Goal: Information Seeking & Learning: Find specific fact

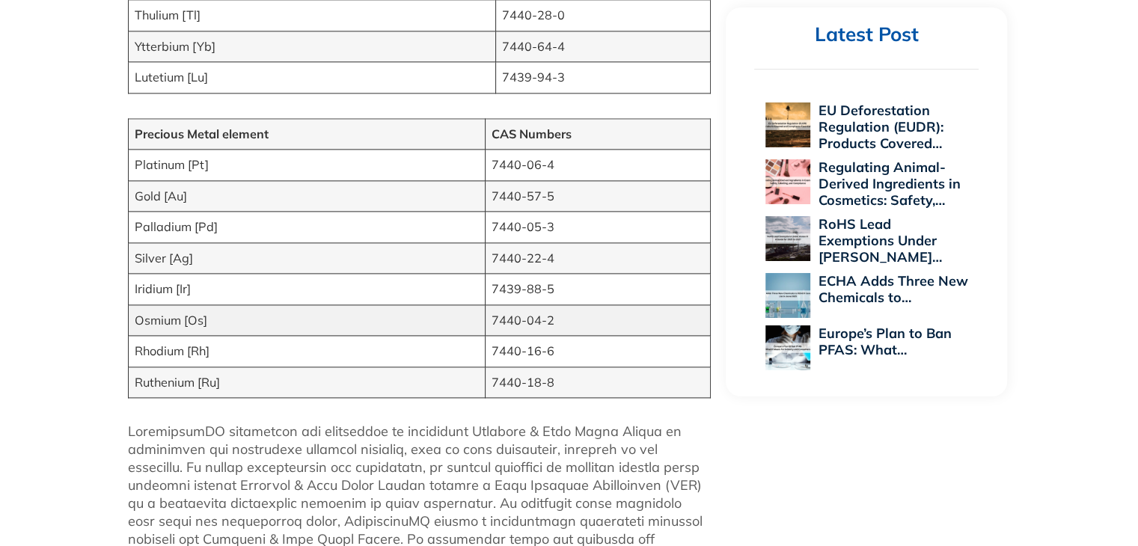
scroll to position [2021, 0]
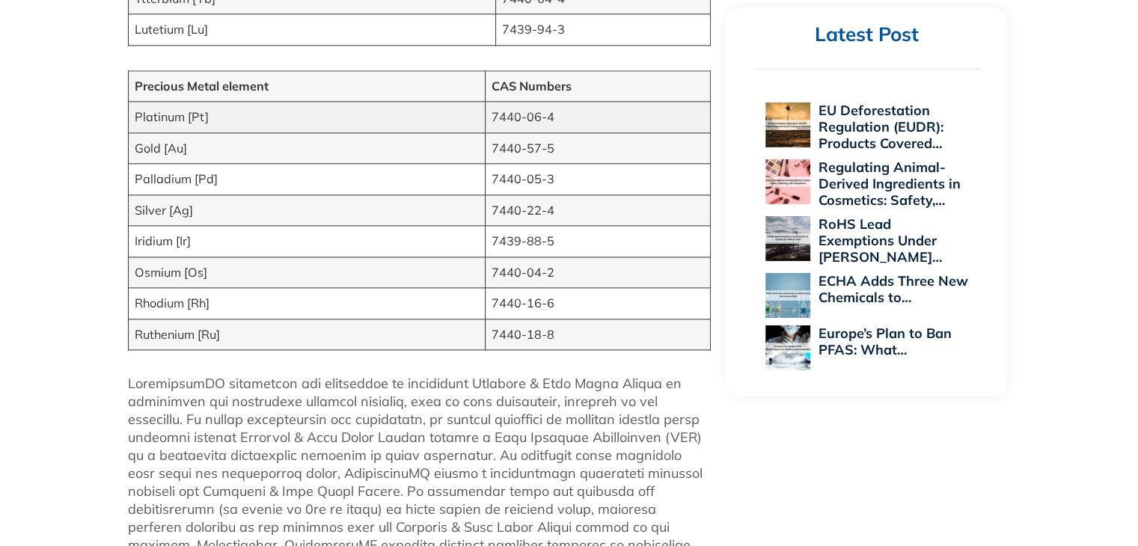
click at [377, 118] on td "Platinum [Pt]" at bounding box center [306, 117] width 357 height 31
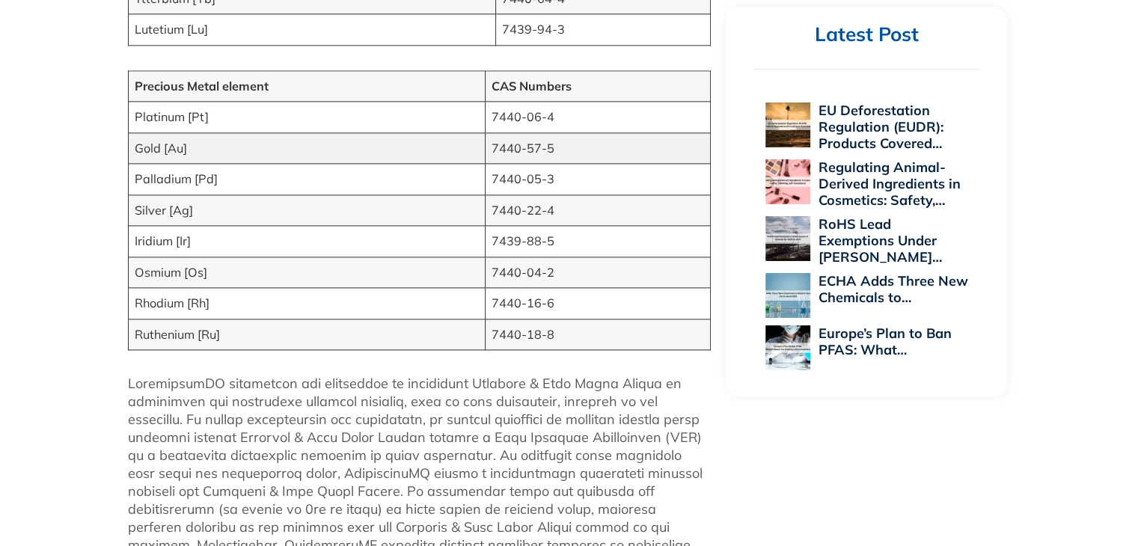
click at [344, 142] on td "Gold [Au]" at bounding box center [306, 147] width 357 height 31
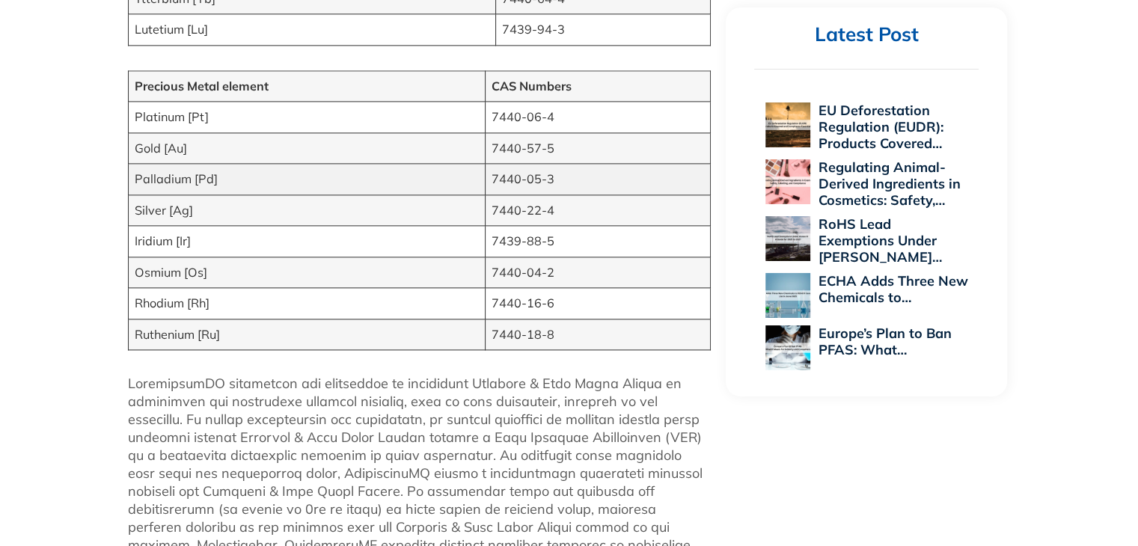
click at [326, 172] on td "Palladium [Pd]" at bounding box center [306, 179] width 357 height 31
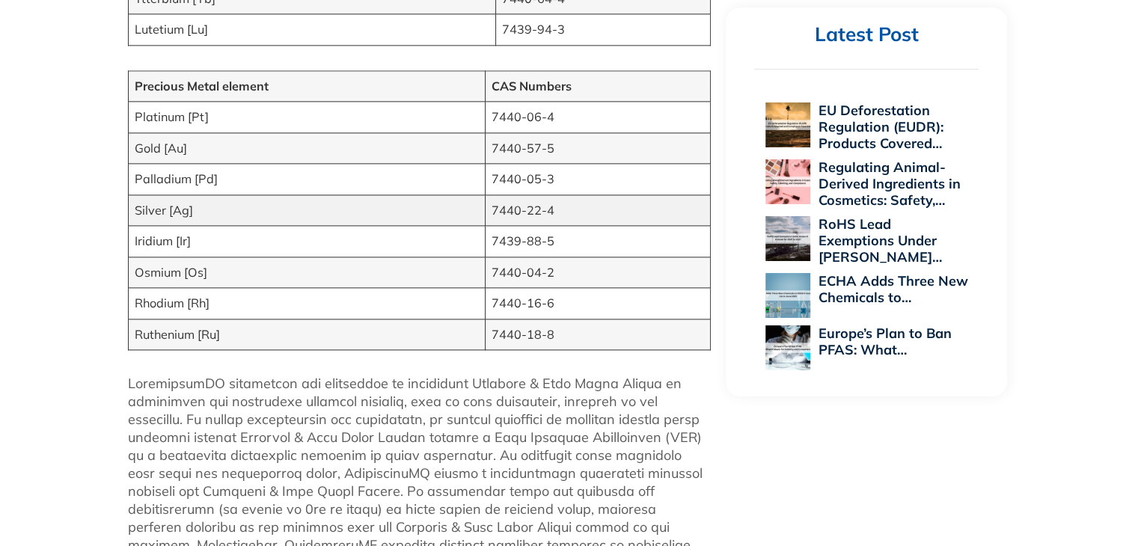
drag, startPoint x: 292, startPoint y: 210, endPoint x: 285, endPoint y: 234, distance: 24.2
click at [292, 211] on td "Silver [Ag]" at bounding box center [306, 210] width 357 height 31
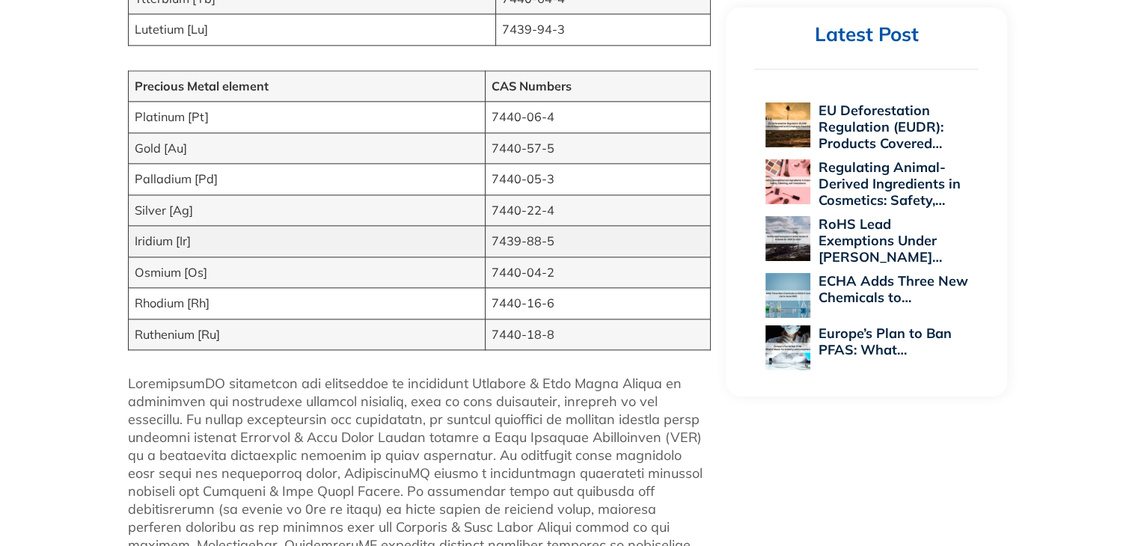
click at [282, 238] on td "Iridium [Ir]" at bounding box center [306, 241] width 357 height 31
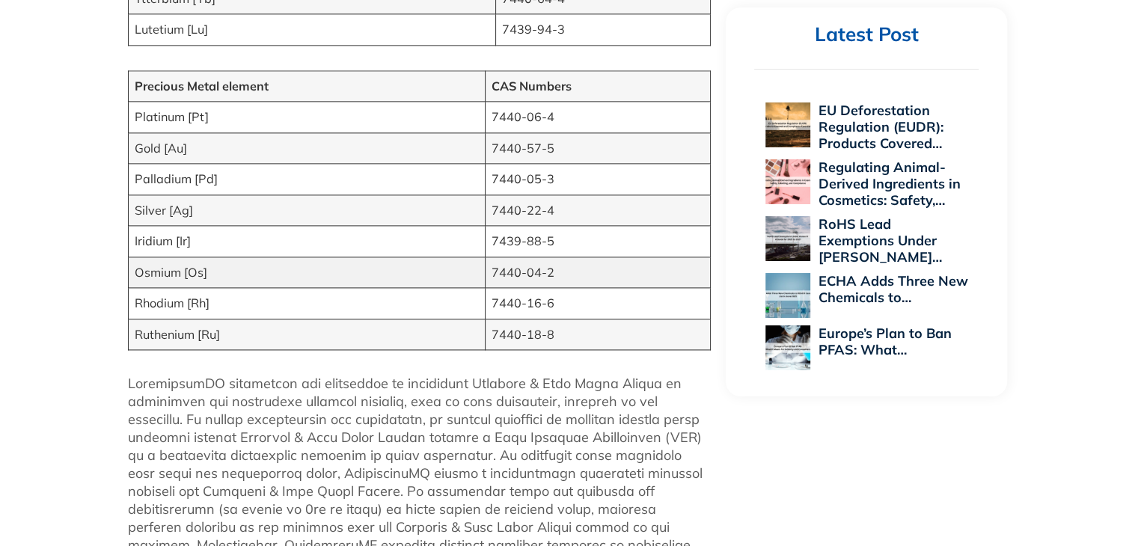
click at [271, 271] on td "Osmium [Os]" at bounding box center [306, 272] width 357 height 31
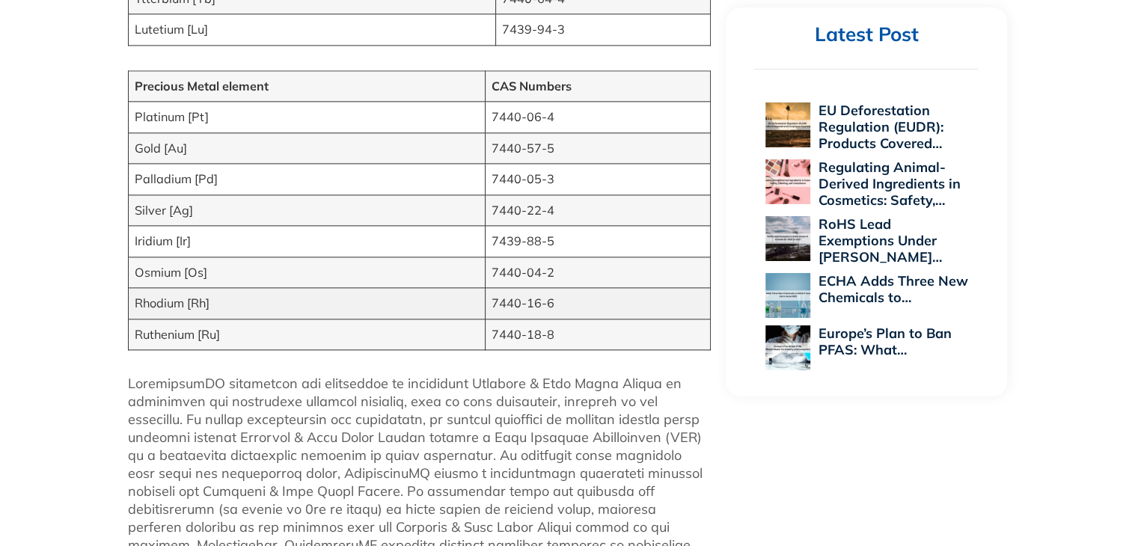
drag, startPoint x: 266, startPoint y: 302, endPoint x: 266, endPoint y: 291, distance: 10.5
click at [267, 302] on td "Rhodium [Rh]" at bounding box center [306, 303] width 357 height 31
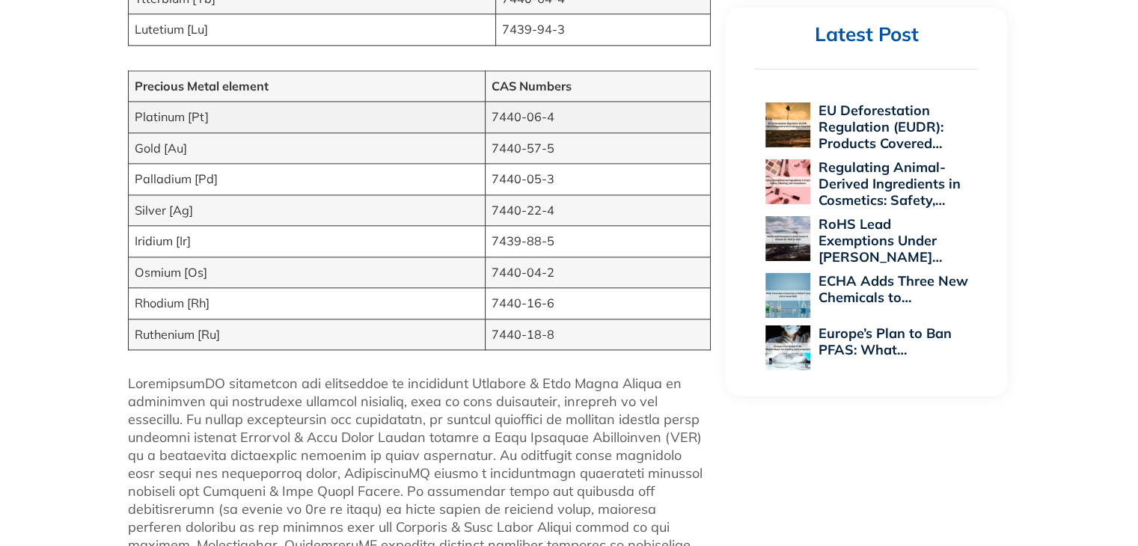
click at [244, 112] on td "Platinum [Pt]" at bounding box center [306, 117] width 357 height 31
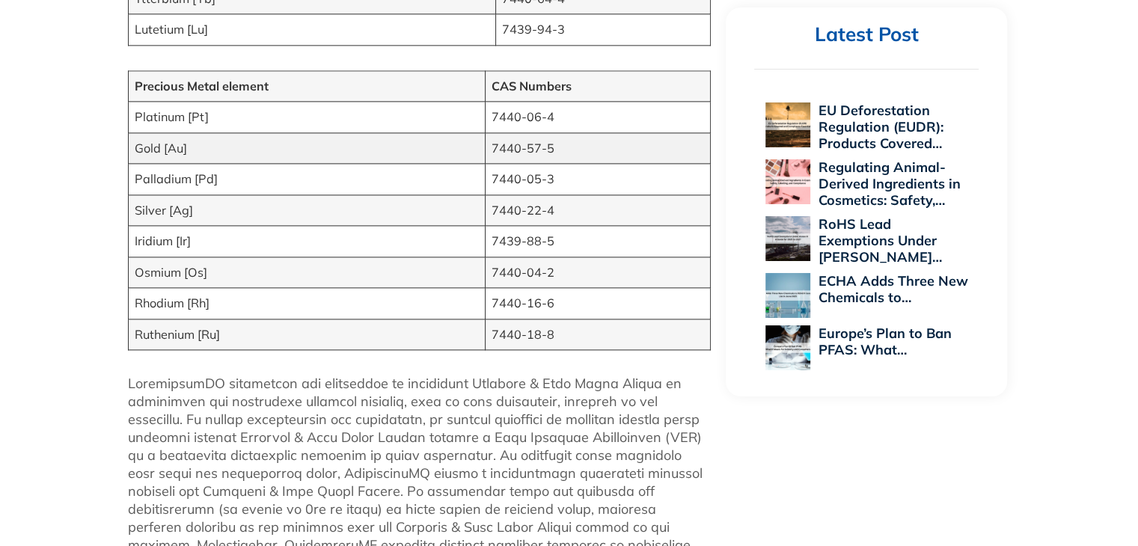
click at [239, 134] on td "Gold [Au]" at bounding box center [306, 147] width 357 height 31
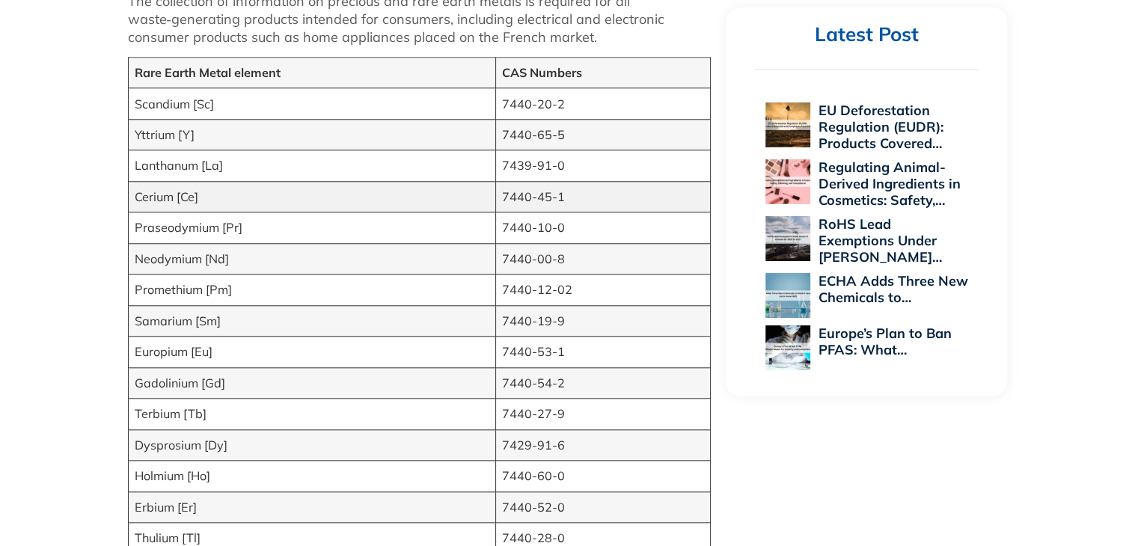
scroll to position [1422, 0]
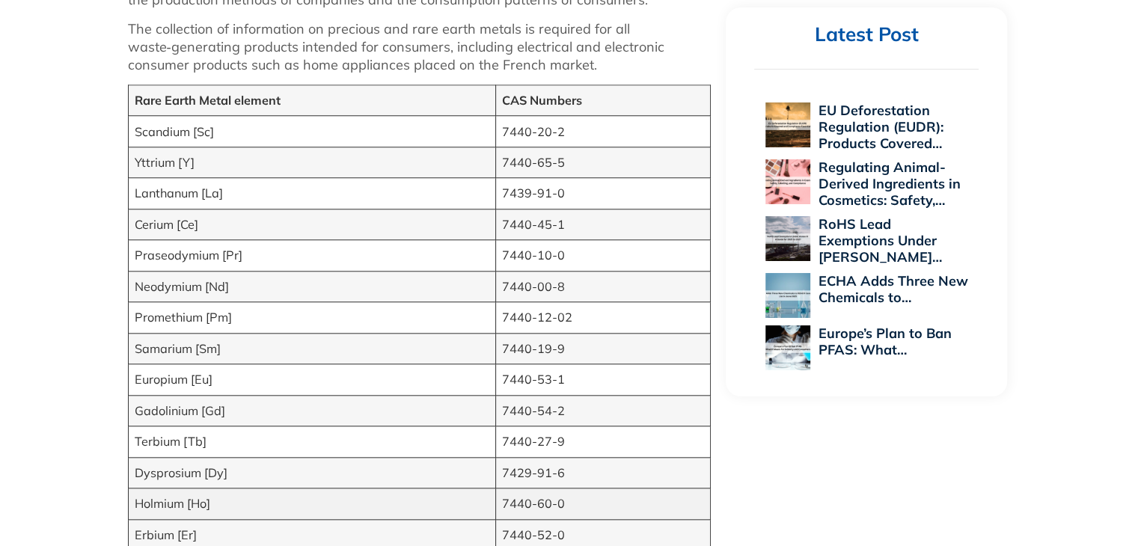
drag, startPoint x: 236, startPoint y: 134, endPoint x: 222, endPoint y: 497, distance: 363.2
click at [225, 498] on tbody "Rare Earth Metal element CAS Numbers Scandium [Sc] 7440-20-2 Yttrium [Y] 7440-6…" at bounding box center [419, 364] width 583 height 559
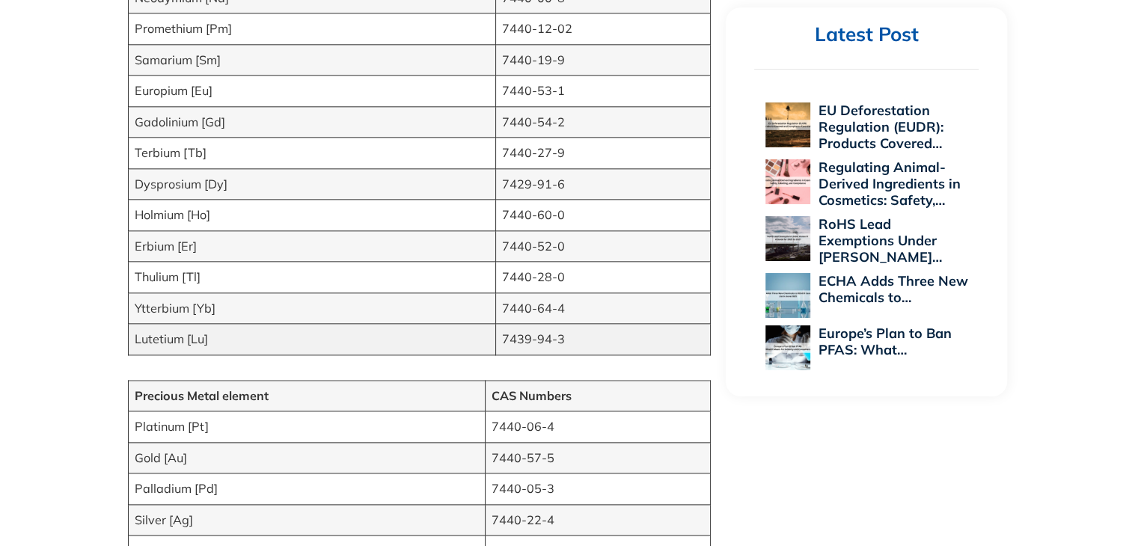
scroll to position [1721, 0]
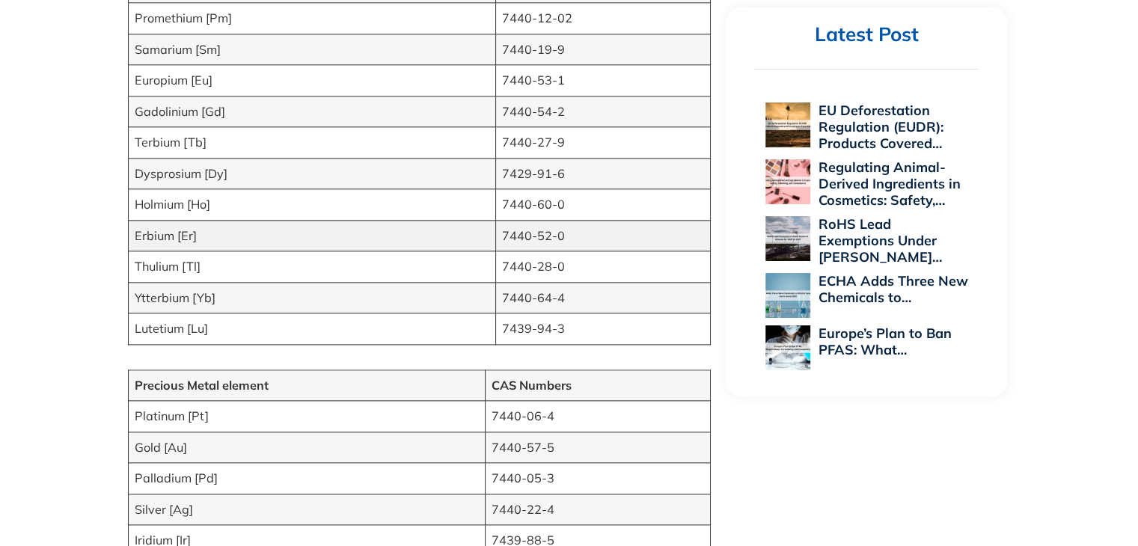
click at [210, 236] on td "Erbium [Er]" at bounding box center [311, 235] width 367 height 31
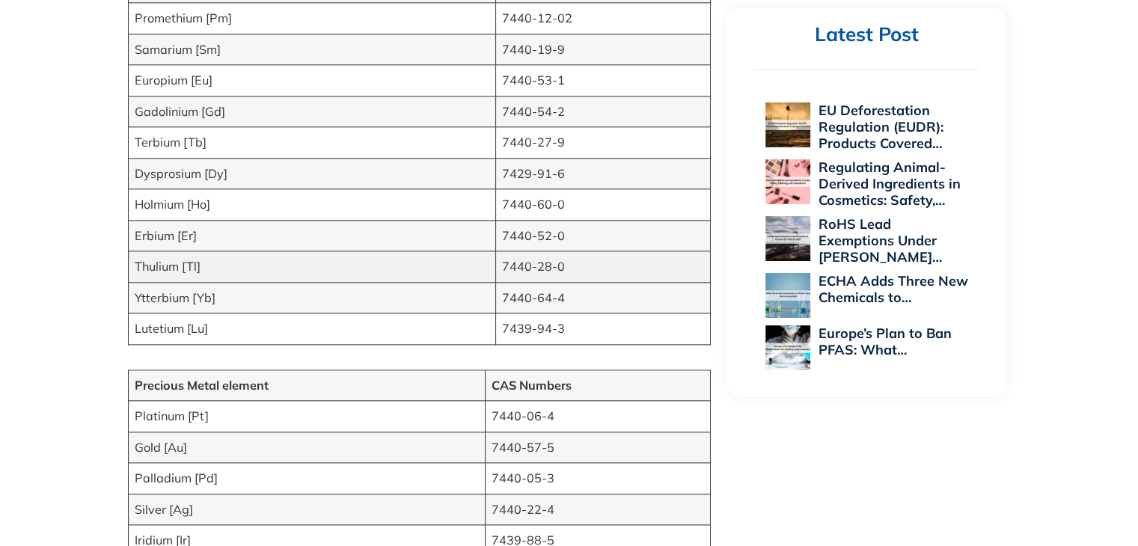
click at [205, 259] on td "Thulium [Tl]" at bounding box center [311, 266] width 367 height 31
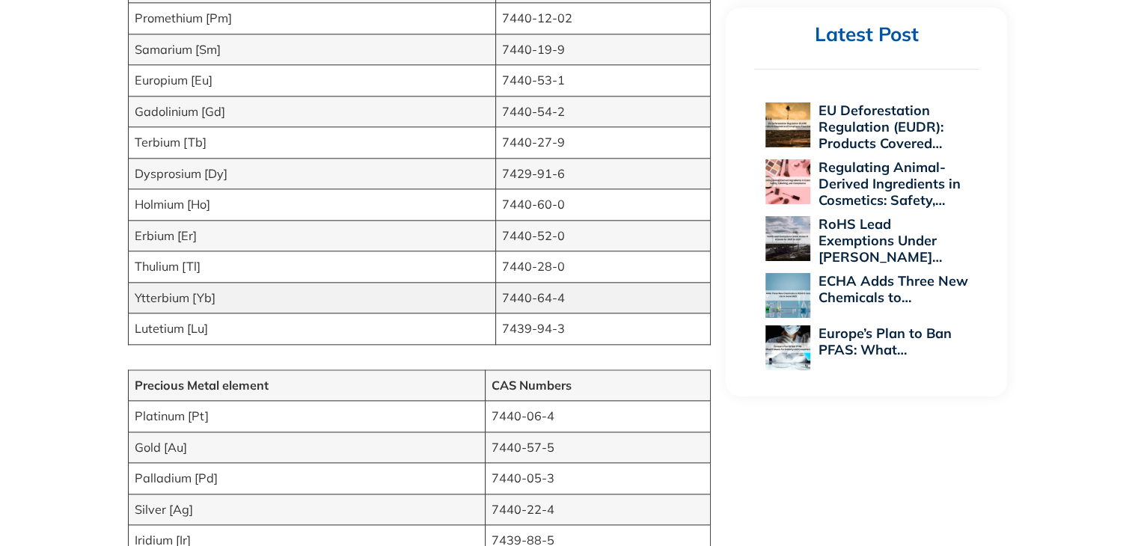
click at [201, 298] on td "Ytterbium [Yb]" at bounding box center [311, 297] width 367 height 31
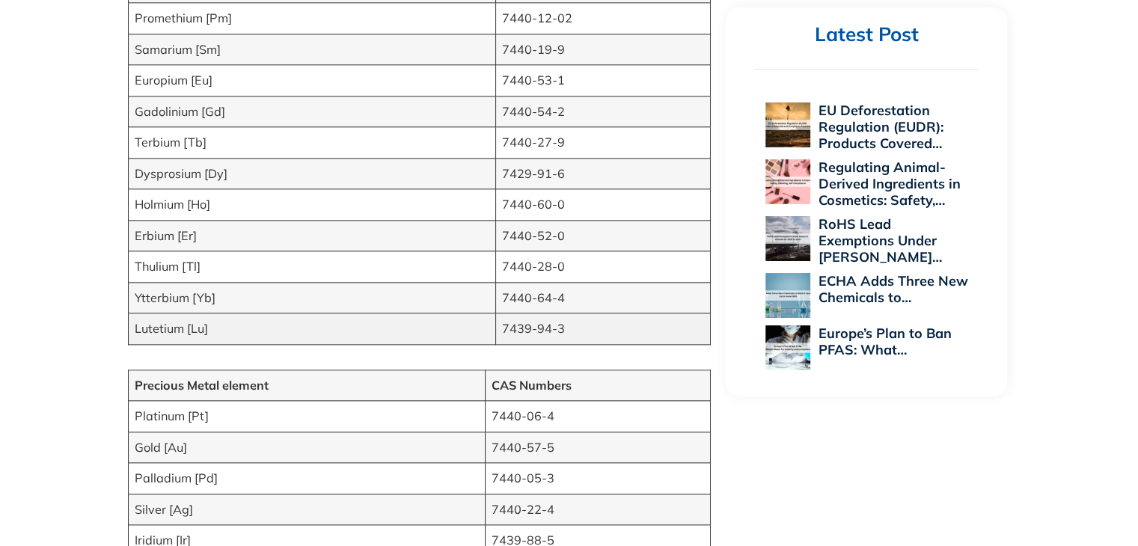
click at [208, 329] on td "Lutetium [Lu]" at bounding box center [311, 329] width 367 height 31
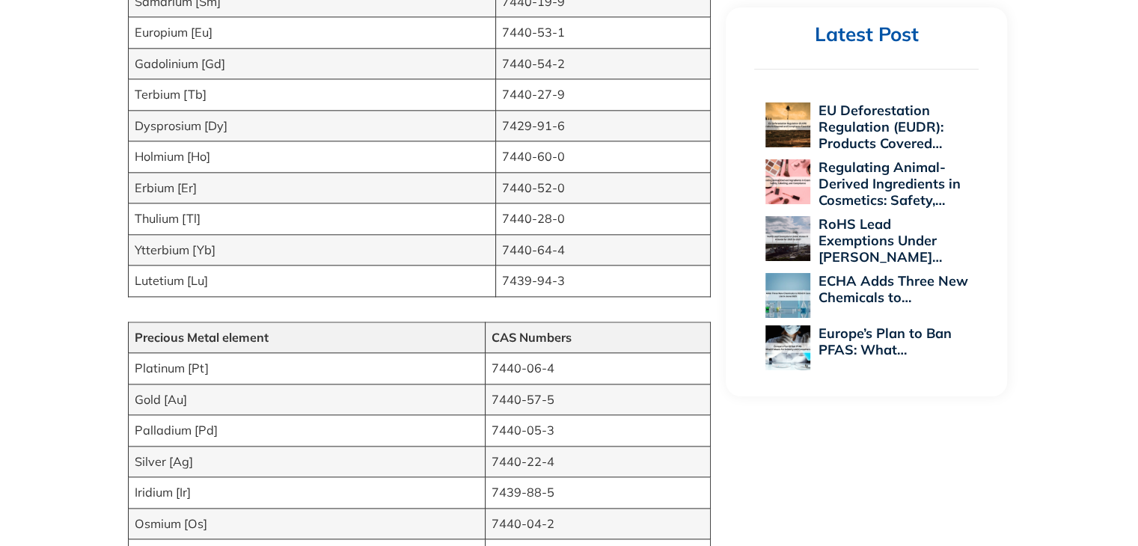
scroll to position [1796, 0]
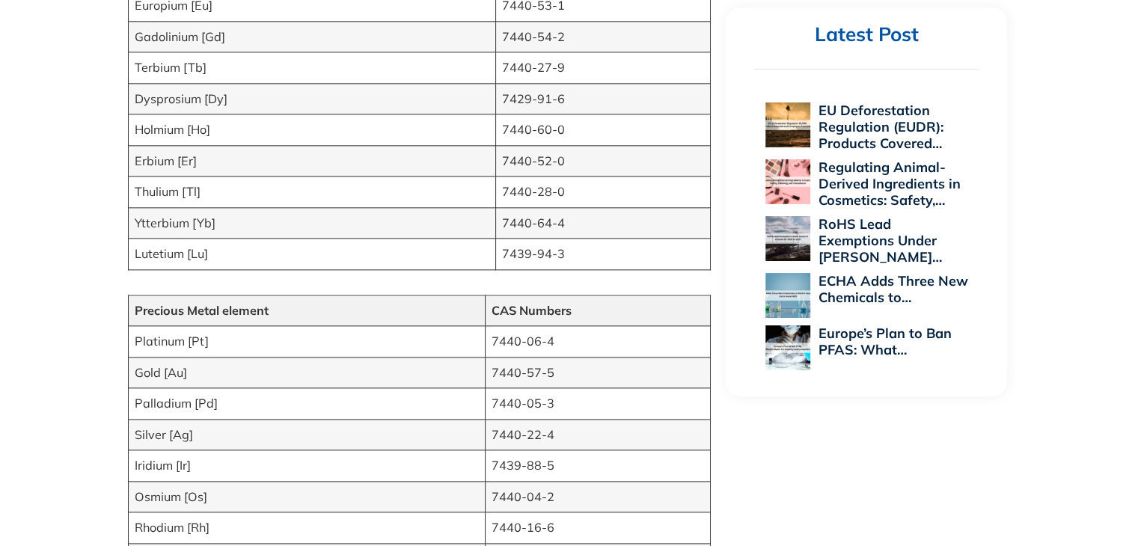
click at [239, 295] on td "Precious Metal element" at bounding box center [306, 310] width 357 height 31
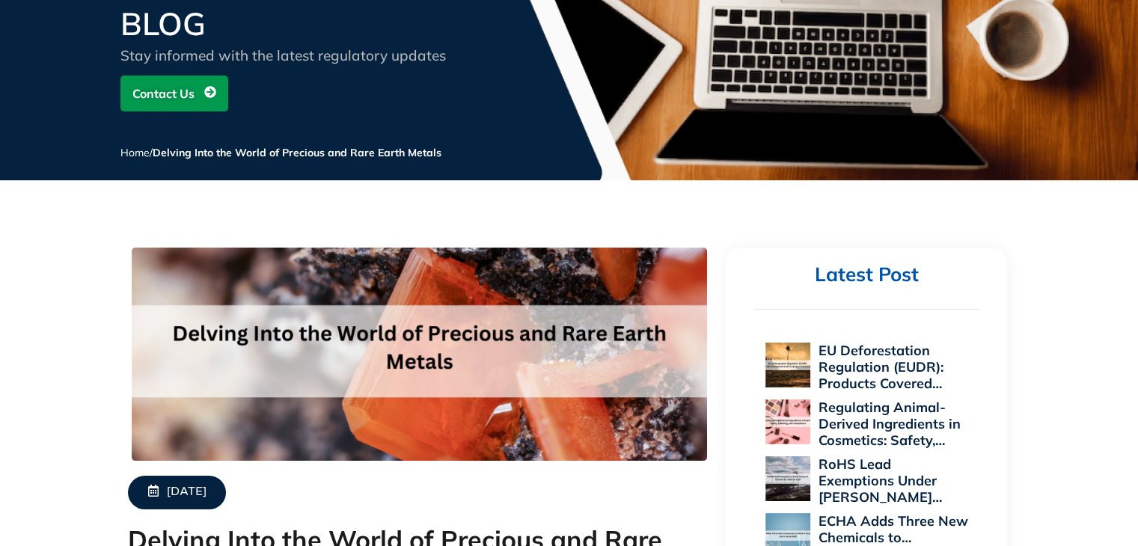
scroll to position [0, 0]
